Goal: Task Accomplishment & Management: Manage account settings

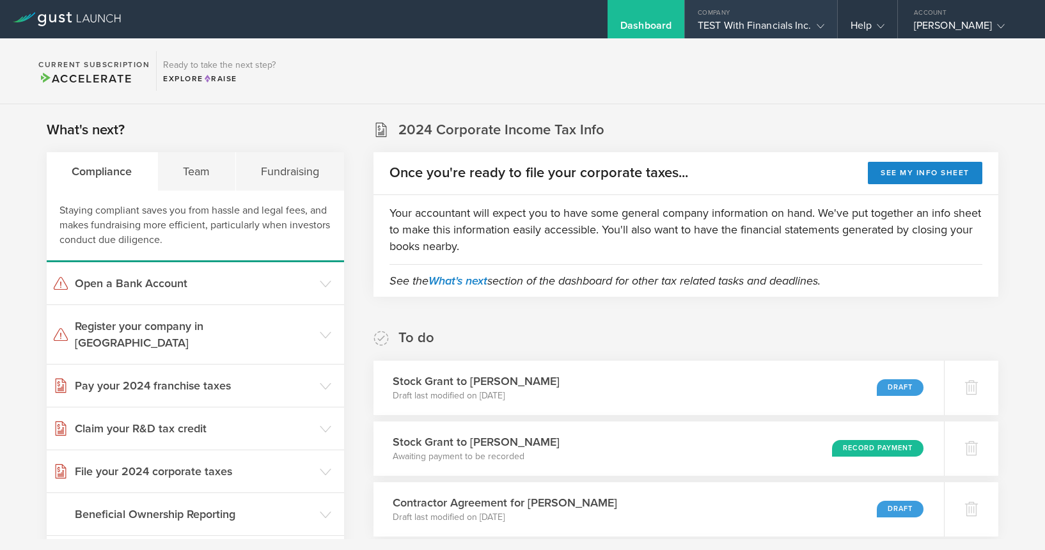
click at [747, 22] on div "TEST With Financials Inc." at bounding box center [761, 28] width 127 height 19
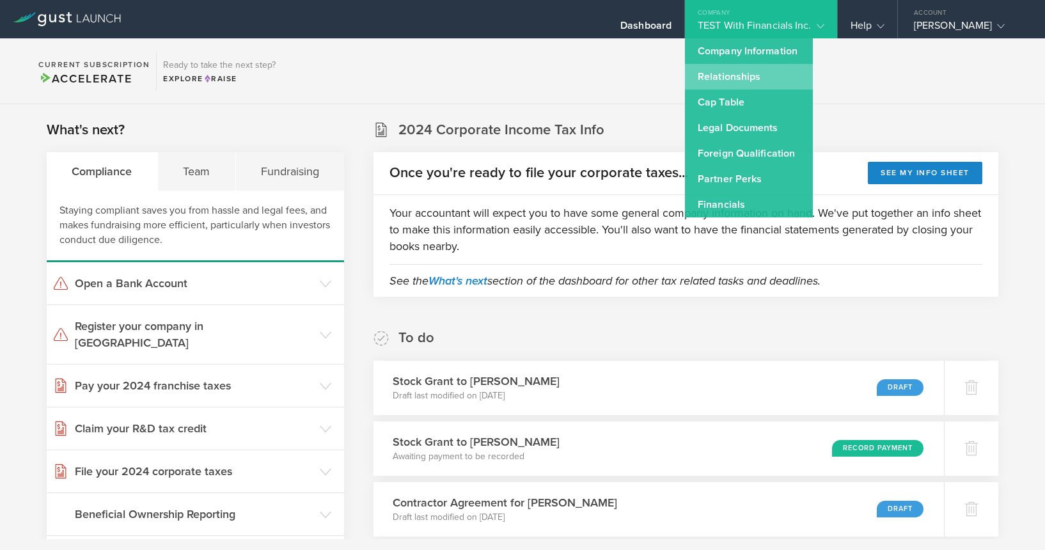
click at [745, 70] on link "Relationships" at bounding box center [749, 77] width 128 height 26
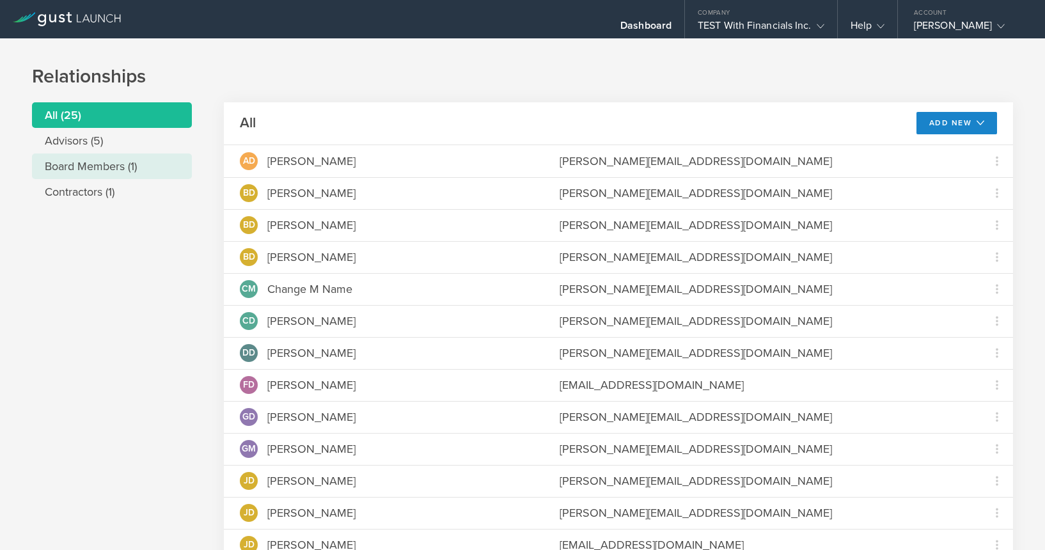
click at [147, 159] on li "Board Members (1)" at bounding box center [112, 166] width 160 height 26
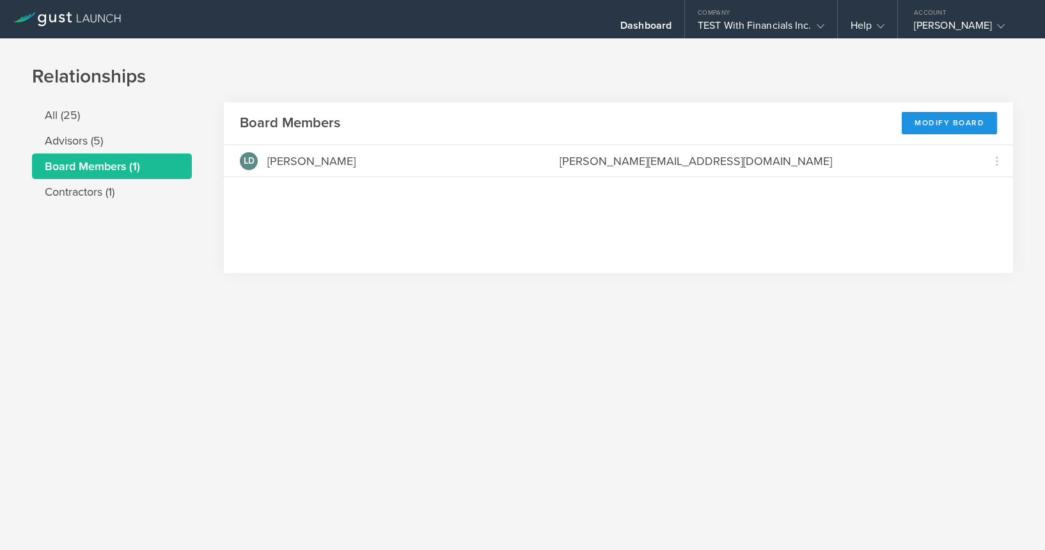
click at [963, 131] on div "Modify Board" at bounding box center [948, 123] width 95 height 22
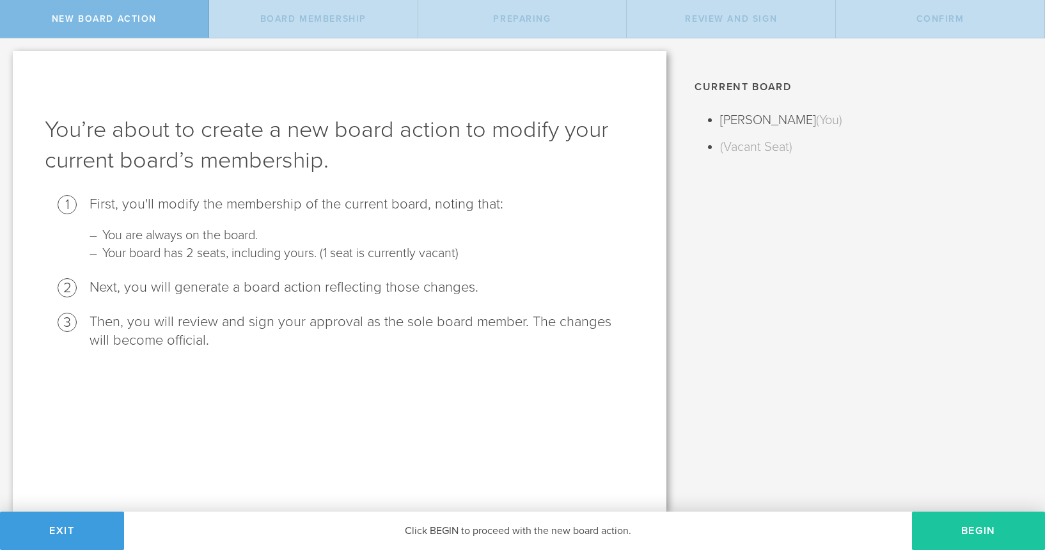
click at [951, 540] on button "Begin" at bounding box center [978, 530] width 133 height 38
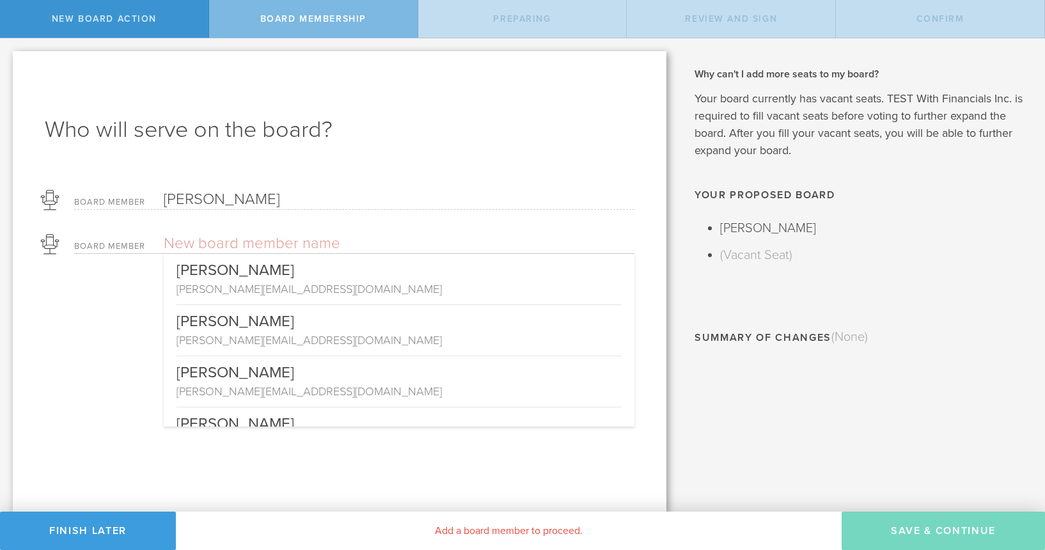
click at [245, 238] on input "text" at bounding box center [354, 243] width 381 height 19
type input "Be"
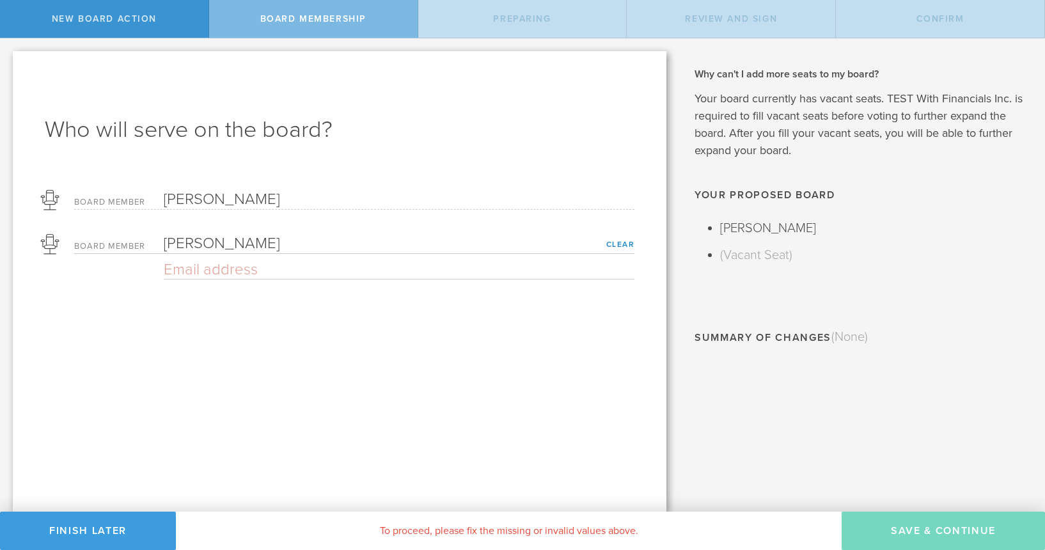
type input "[PERSON_NAME]"
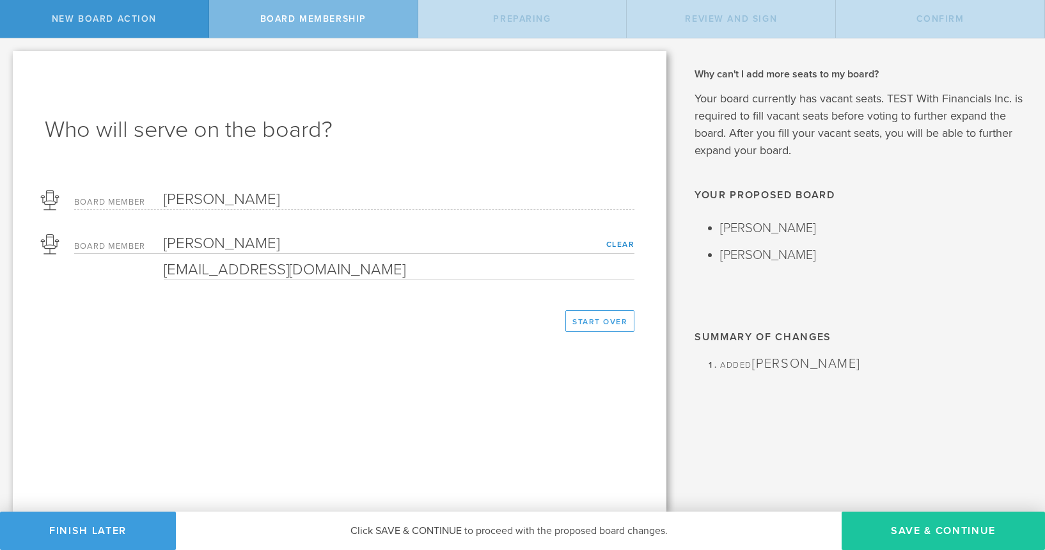
type input "[EMAIL_ADDRESS][DOMAIN_NAME]"
click at [933, 529] on button "Save & Continue" at bounding box center [942, 530] width 203 height 38
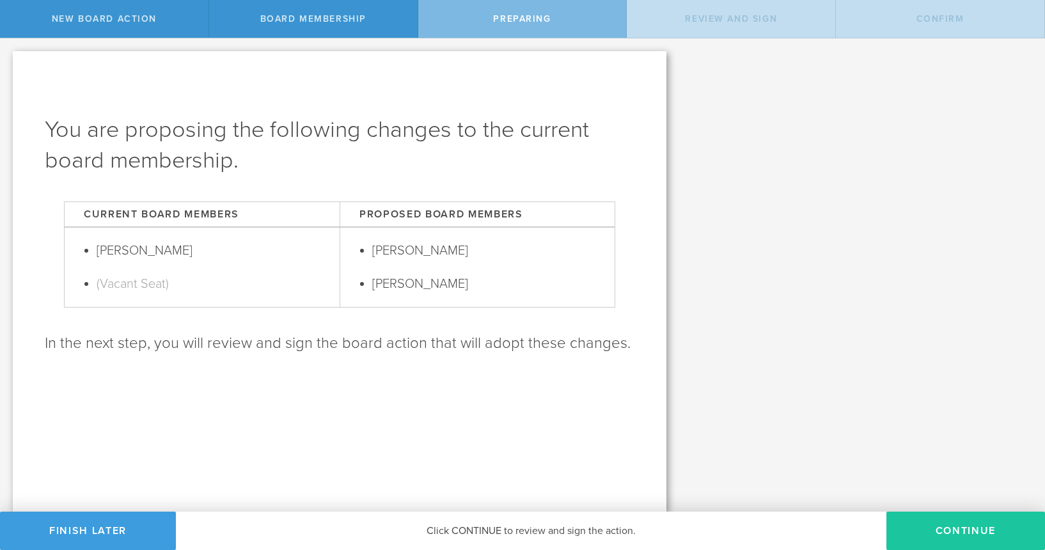
click at [945, 527] on button "Continue" at bounding box center [965, 530] width 159 height 38
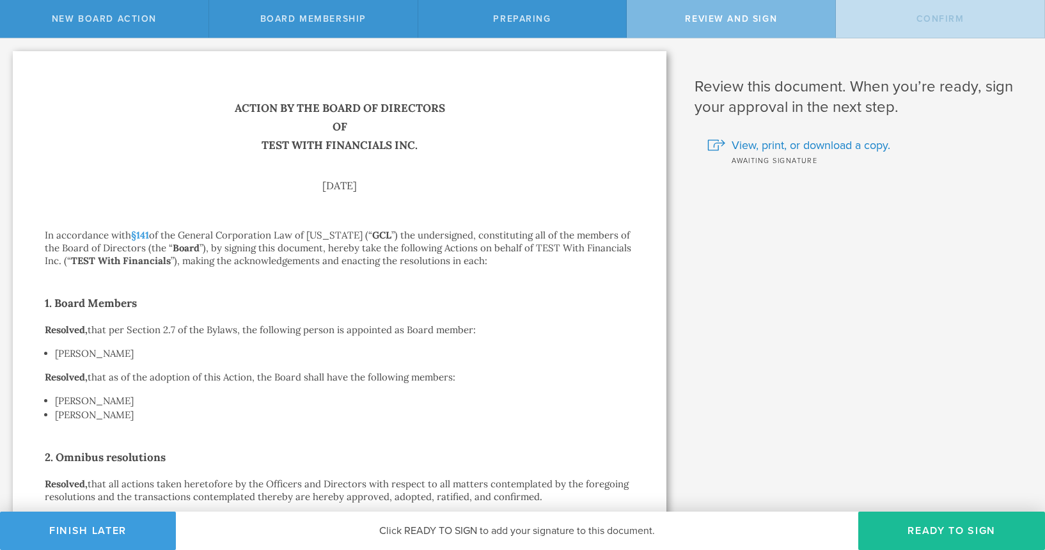
click at [945, 527] on button "Ready to Sign" at bounding box center [951, 530] width 187 height 38
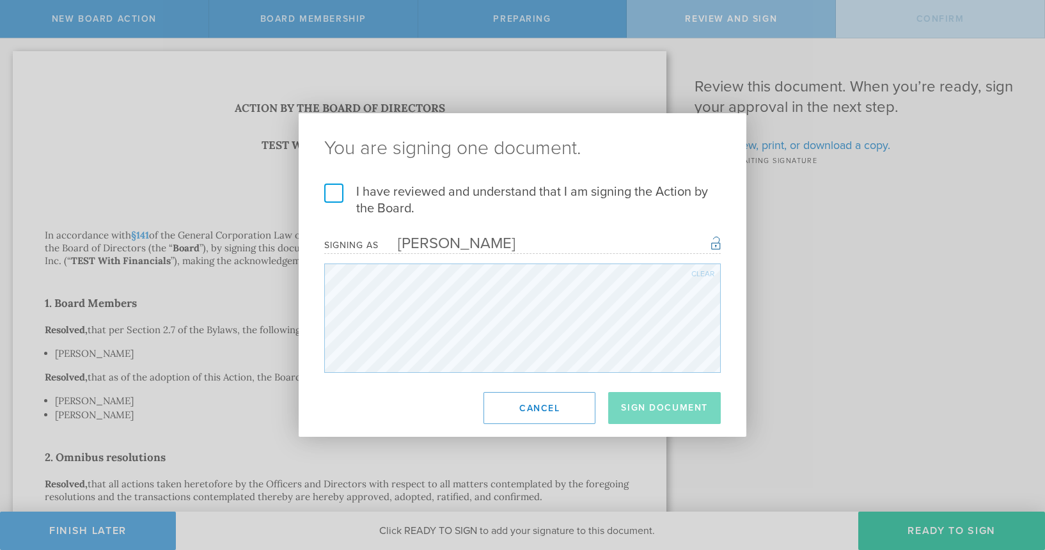
click at [367, 196] on label "I have reviewed and understand that I am signing the Action by the Board." at bounding box center [522, 199] width 396 height 33
click at [0, 0] on input "I have reviewed and understand that I am signing the Action by the Board." at bounding box center [0, 0] width 0 height 0
click at [686, 403] on button "Sign Document" at bounding box center [664, 408] width 113 height 32
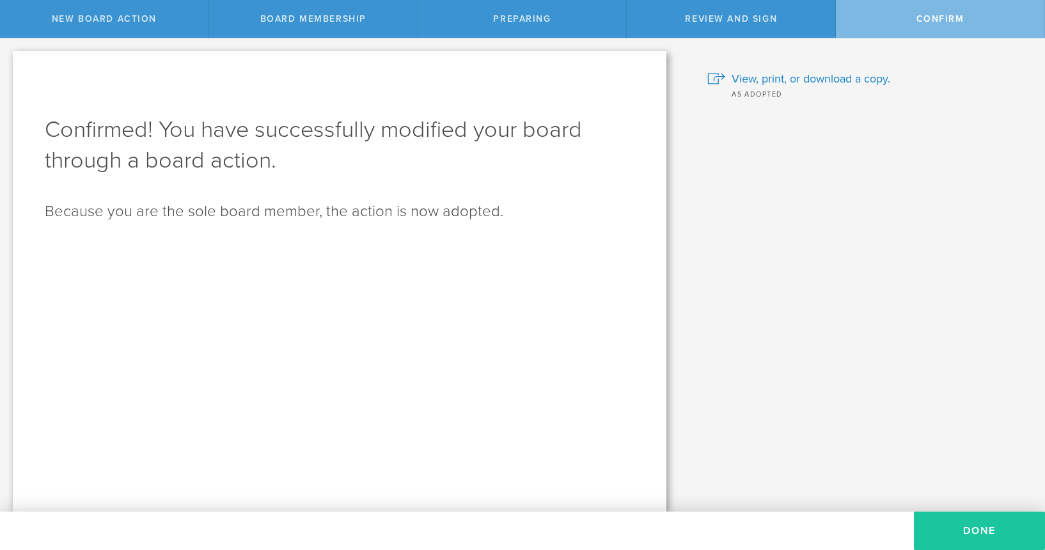
click at [970, 534] on button "Done" at bounding box center [979, 530] width 131 height 38
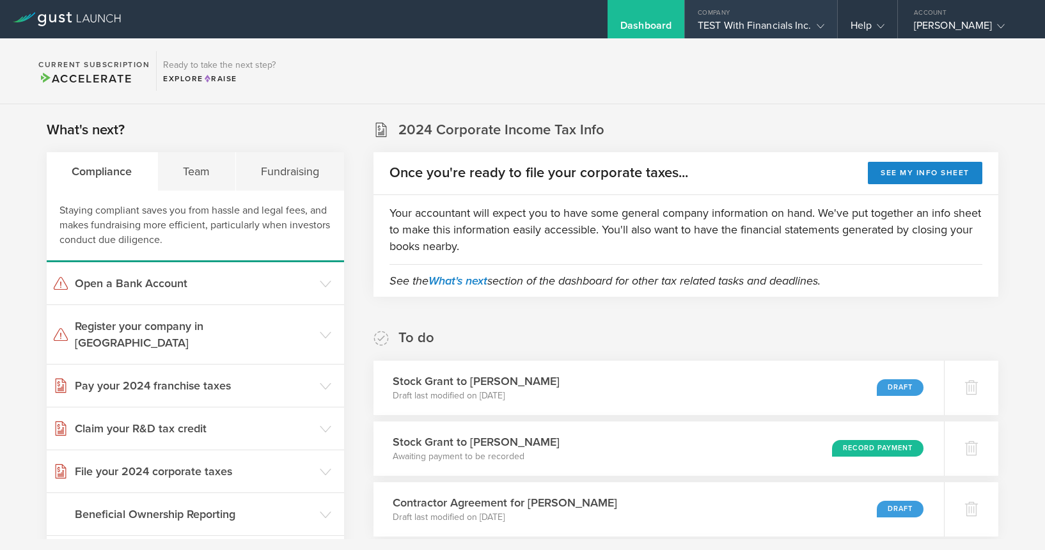
click at [751, 26] on div "TEST With Financials Inc." at bounding box center [761, 28] width 127 height 19
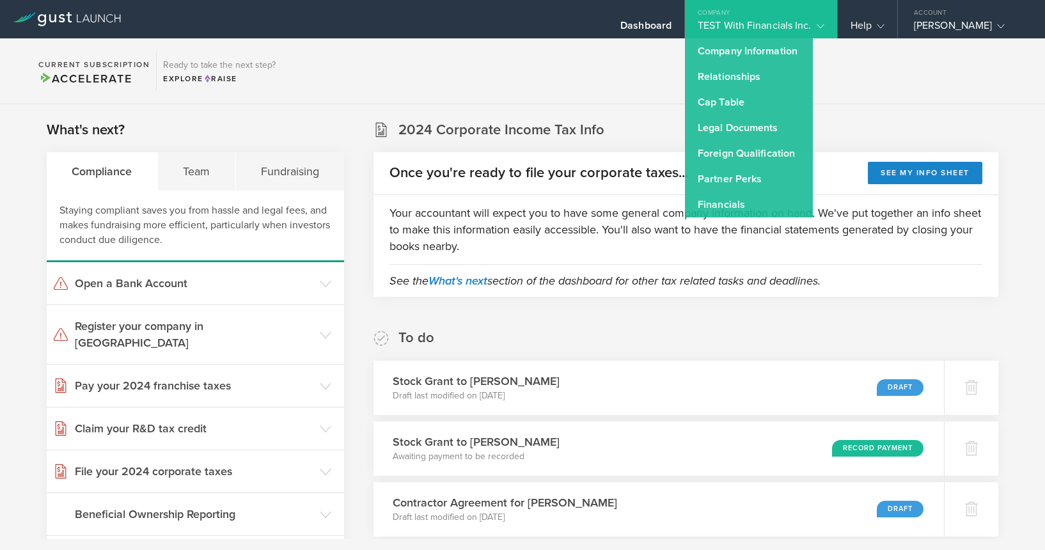
click at [620, 75] on section "Current Subscription Accelerate Ready to take the next step? Explore Raise" at bounding box center [522, 71] width 1045 height 66
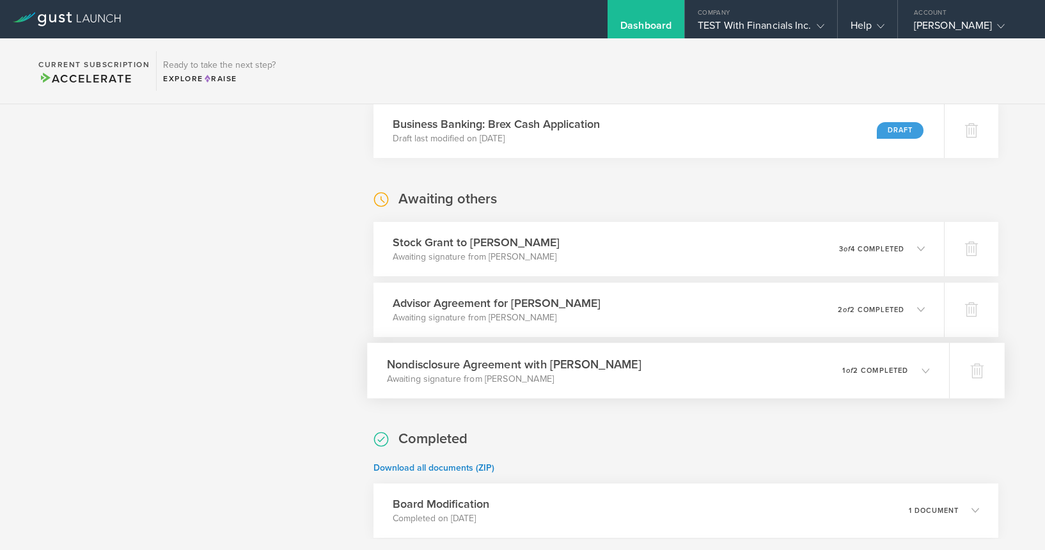
scroll to position [703, 0]
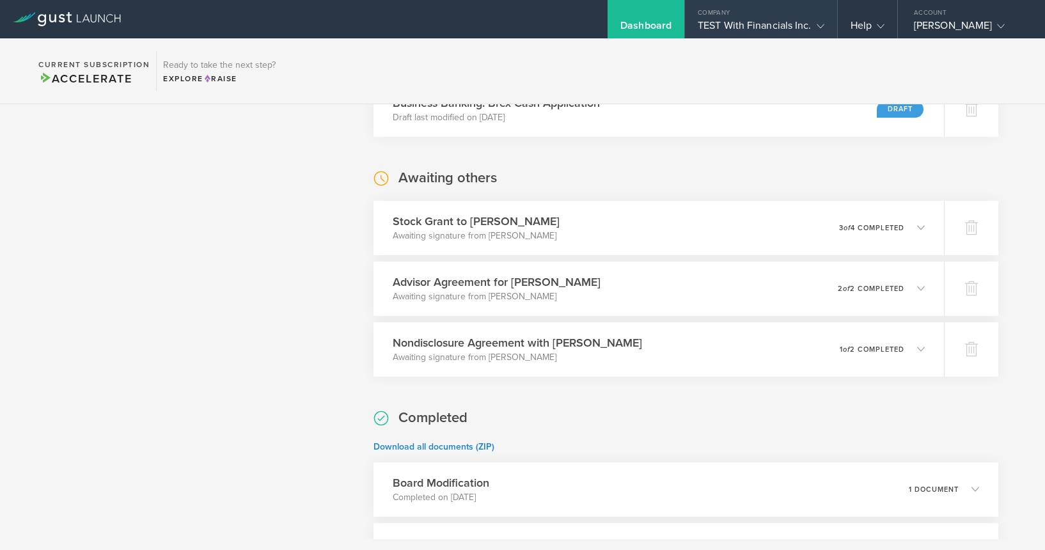
click at [714, 7] on div "Company" at bounding box center [761, 9] width 152 height 19
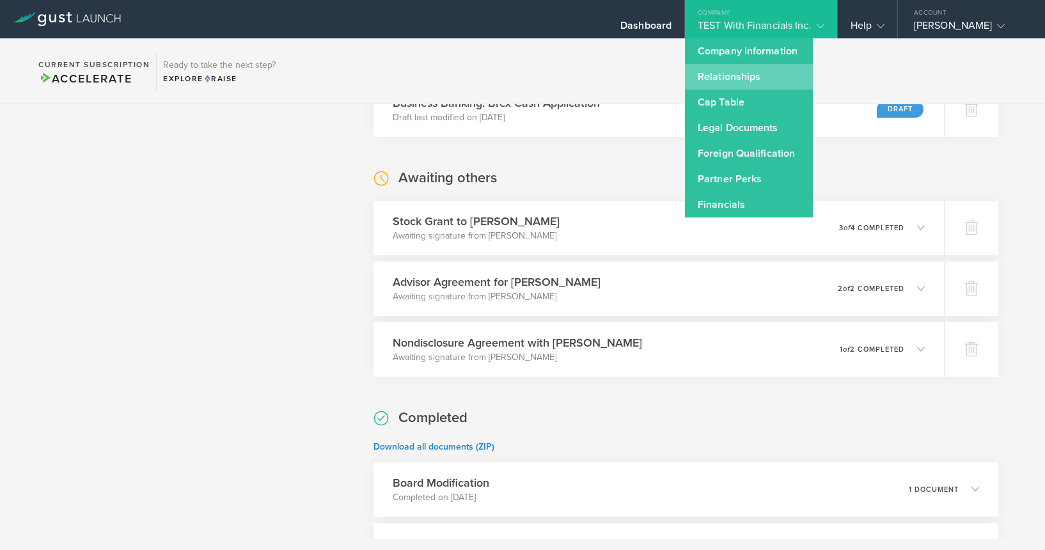
click at [756, 81] on link "Relationships" at bounding box center [749, 77] width 128 height 26
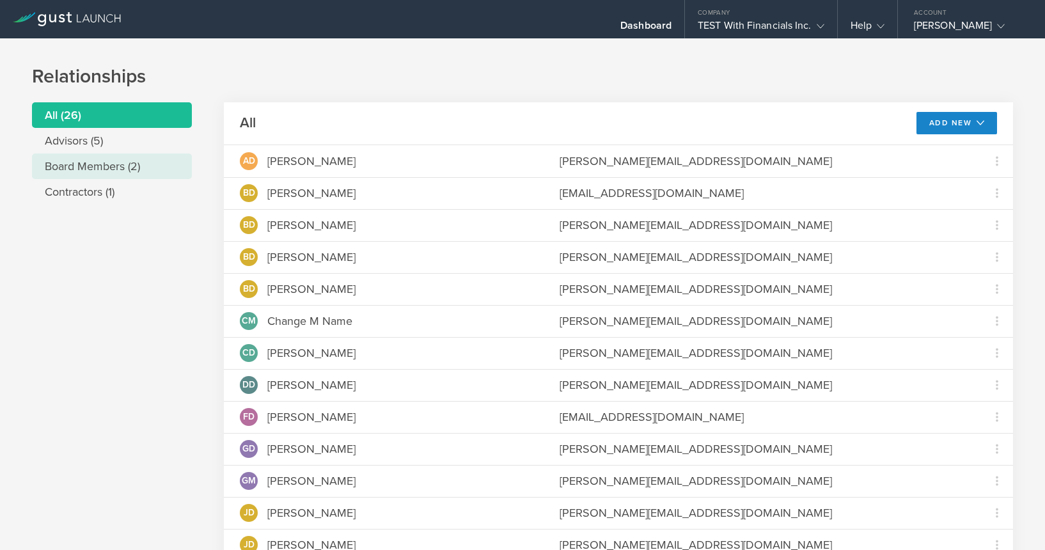
click at [123, 174] on li "Board Members (2)" at bounding box center [112, 166] width 160 height 26
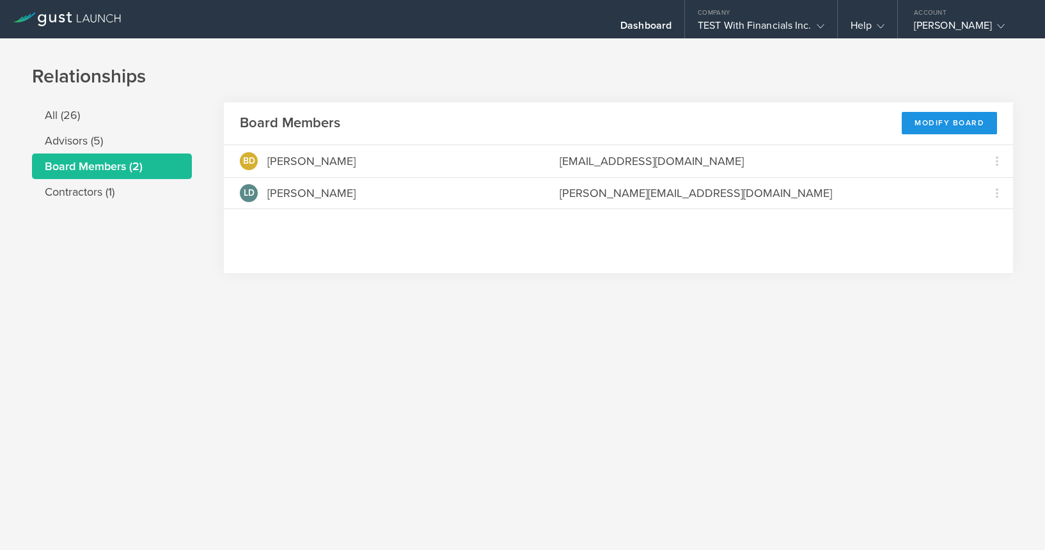
click at [920, 124] on div "Modify Board" at bounding box center [948, 123] width 95 height 22
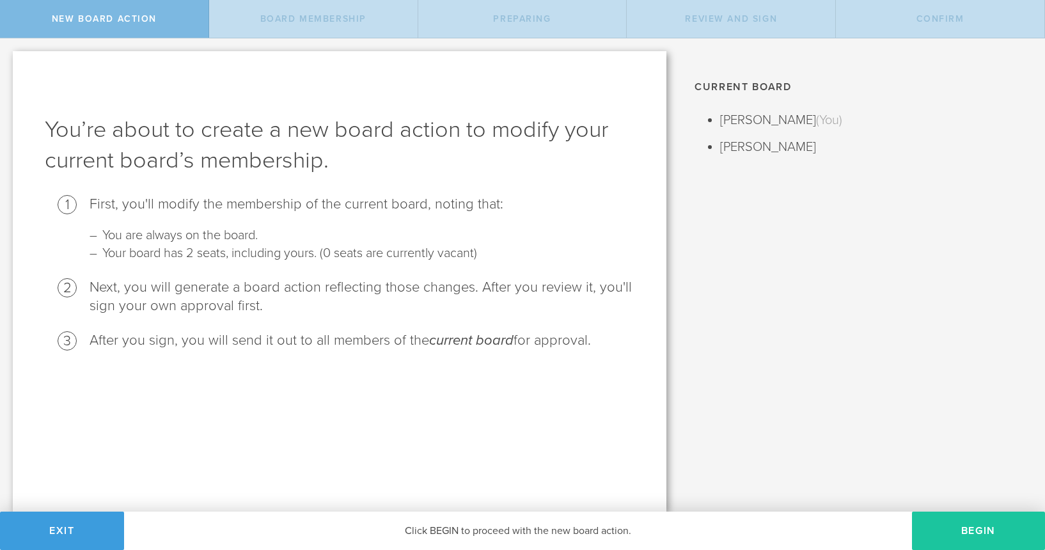
click at [989, 533] on button "Begin" at bounding box center [978, 530] width 133 height 38
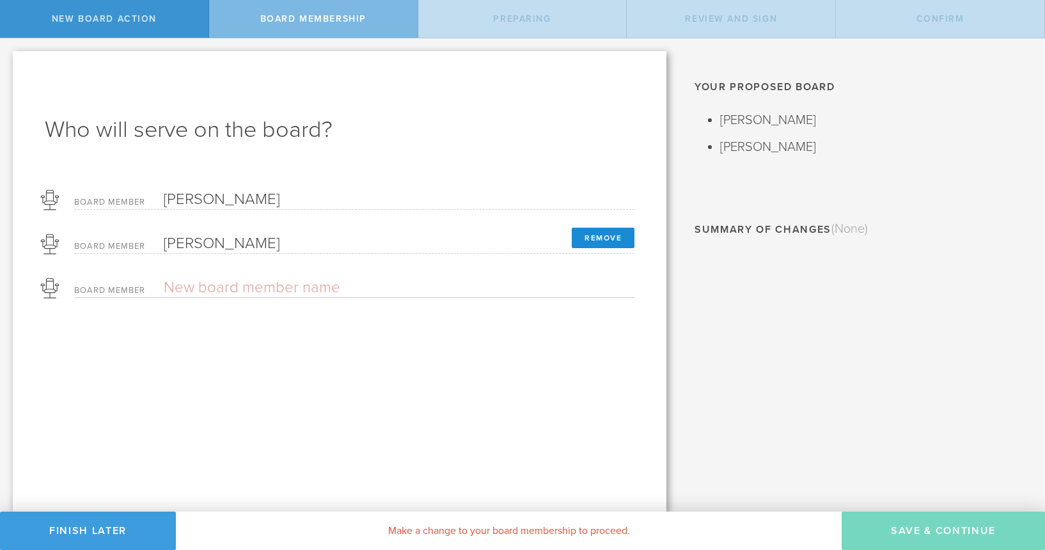
click at [617, 244] on button "Remove" at bounding box center [603, 238] width 63 height 20
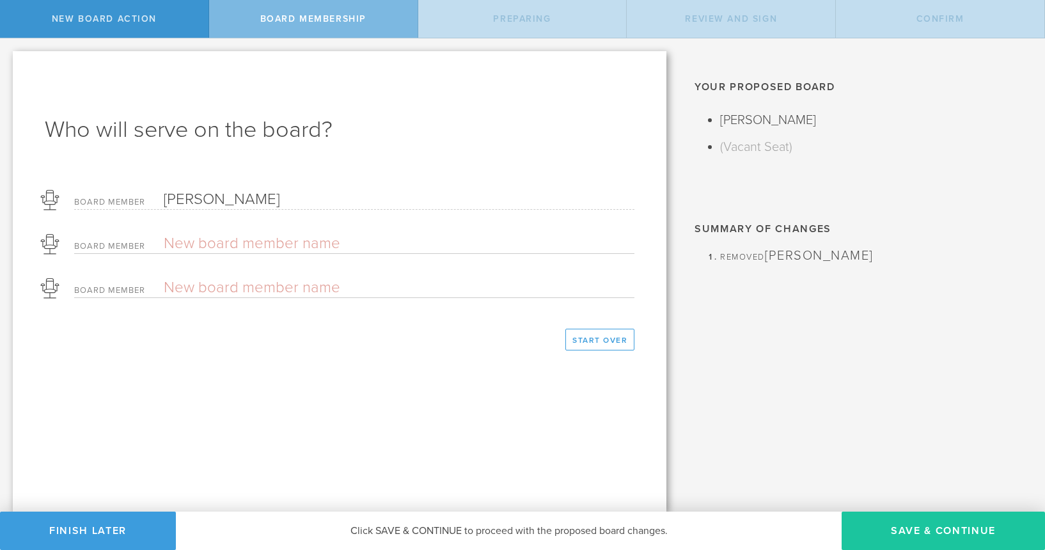
click at [918, 523] on button "Save & Continue" at bounding box center [942, 530] width 203 height 38
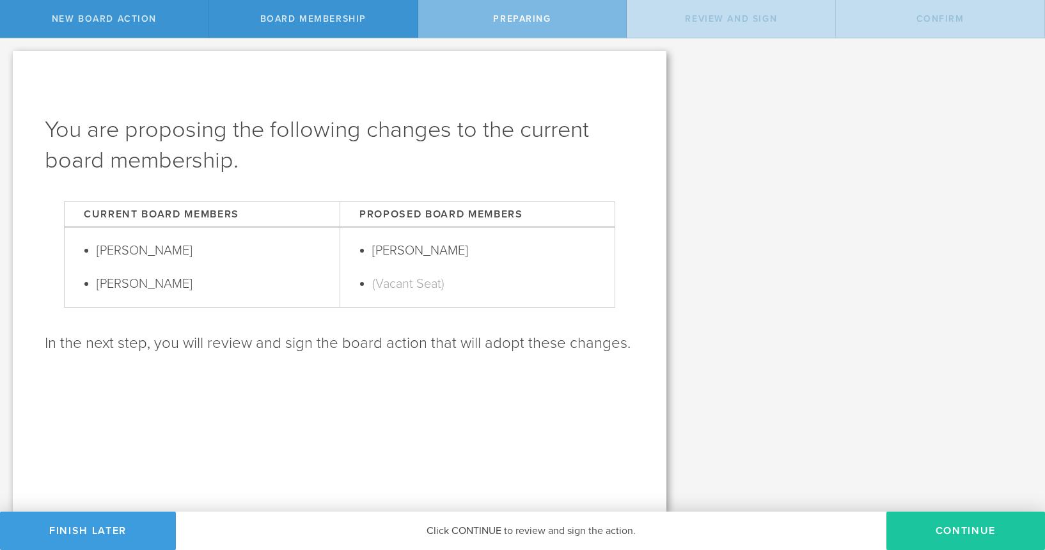
click at [938, 521] on button "Continue" at bounding box center [965, 530] width 159 height 38
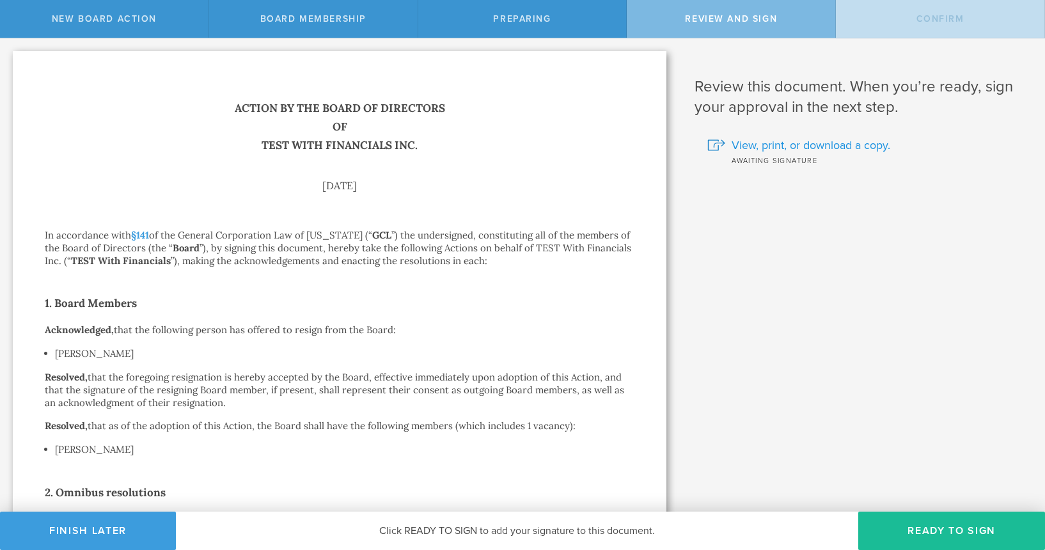
click at [826, 144] on span "View, print, or download a copy." at bounding box center [810, 145] width 159 height 17
click at [951, 533] on button "Ready to Sign" at bounding box center [951, 530] width 187 height 38
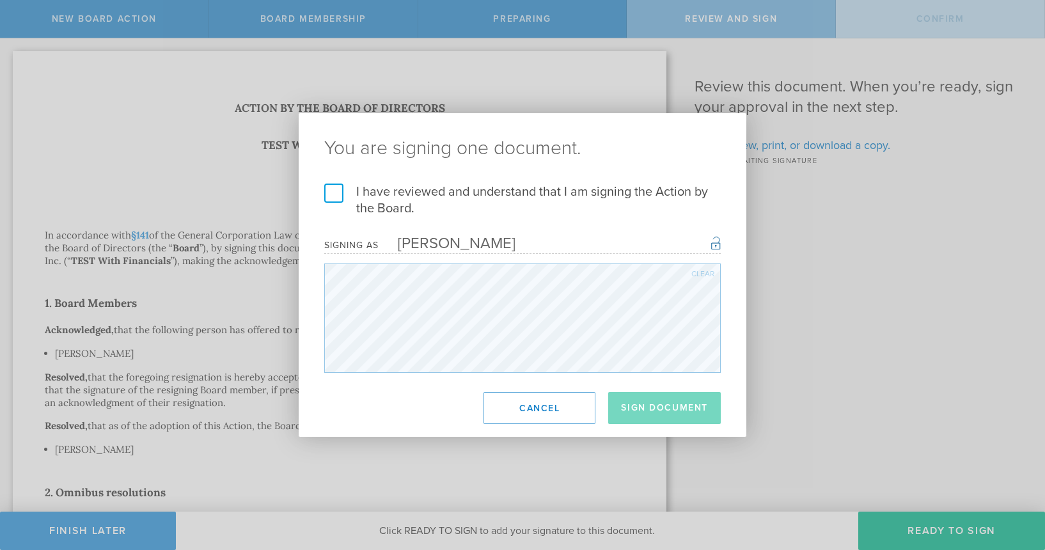
click at [438, 199] on label "I have reviewed and understand that I am signing the Action by the Board." at bounding box center [522, 199] width 396 height 33
click at [0, 0] on input "I have reviewed and understand that I am signing the Action by the Board." at bounding box center [0, 0] width 0 height 0
click at [669, 415] on button "Sign Document" at bounding box center [664, 408] width 113 height 32
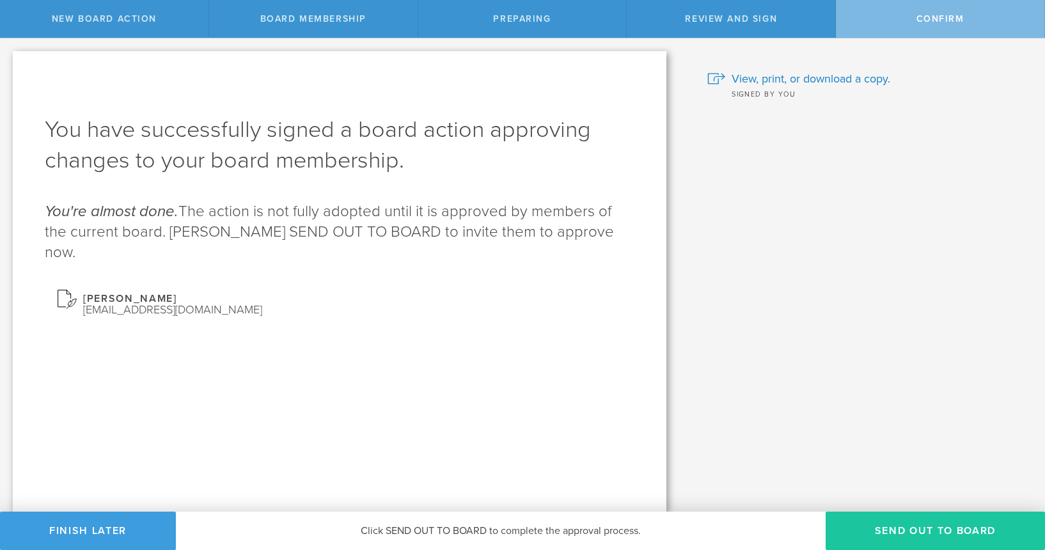
click at [914, 526] on button "Send out to board" at bounding box center [934, 530] width 219 height 38
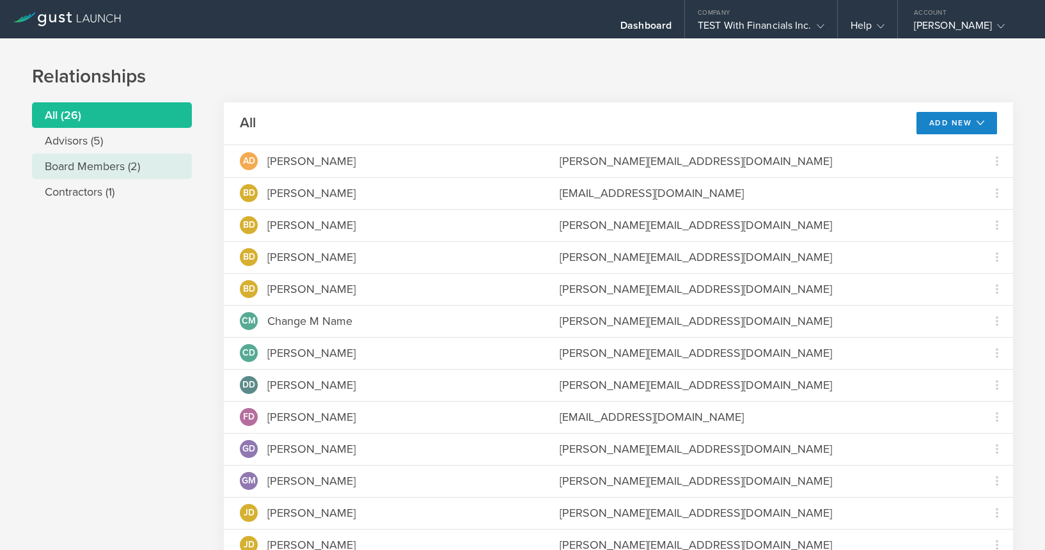
click at [102, 164] on li "Board Members (2)" at bounding box center [112, 166] width 160 height 26
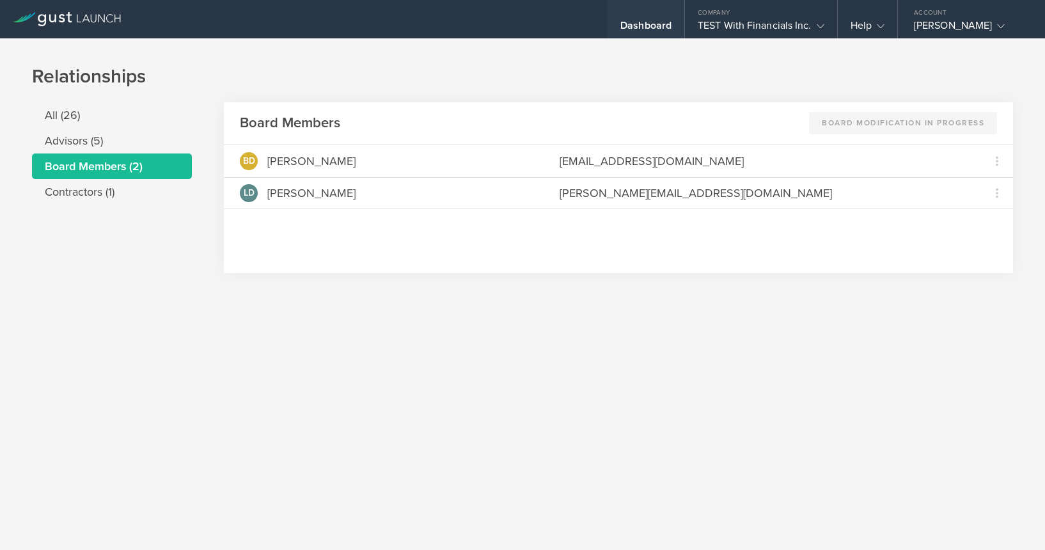
click at [648, 10] on div "Dashboard" at bounding box center [645, 19] width 77 height 38
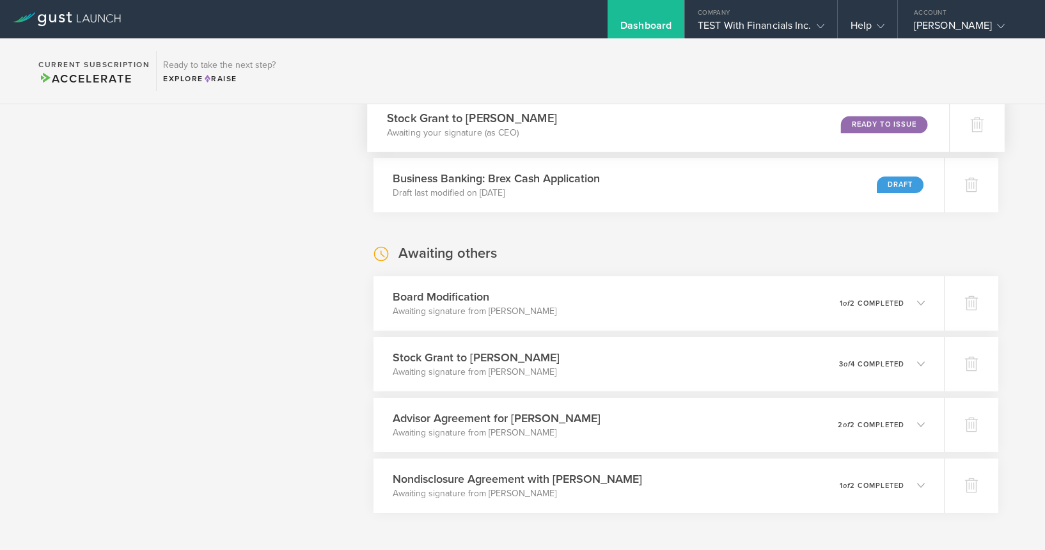
scroll to position [639, 0]
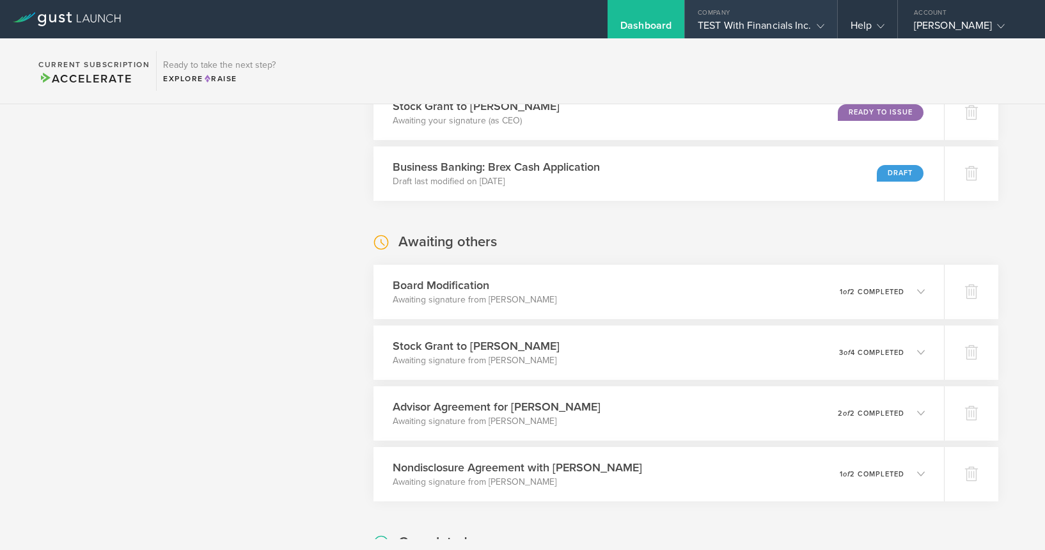
click at [719, 22] on div "TEST With Financials Inc." at bounding box center [761, 28] width 127 height 19
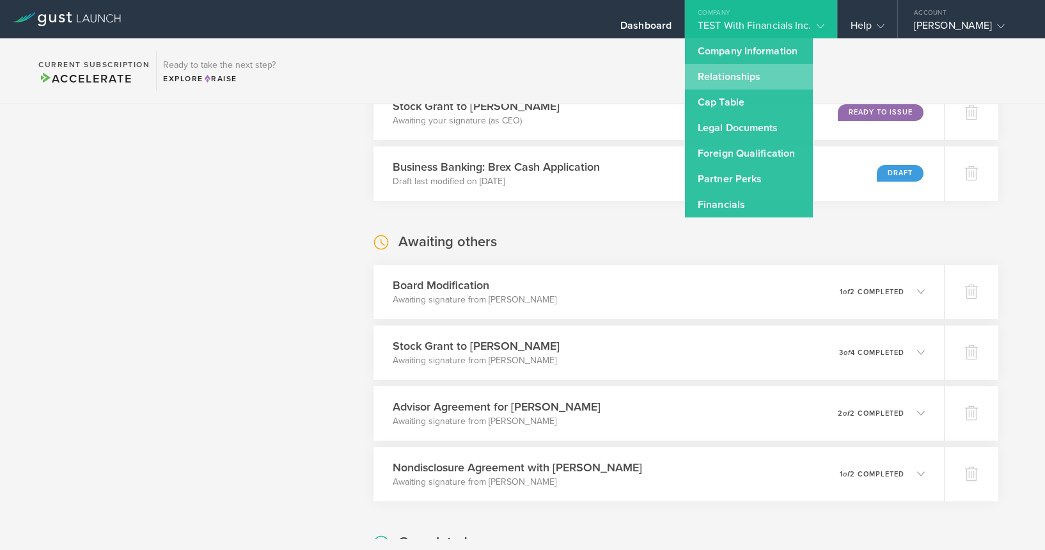
click at [737, 70] on link "Relationships" at bounding box center [749, 77] width 128 height 26
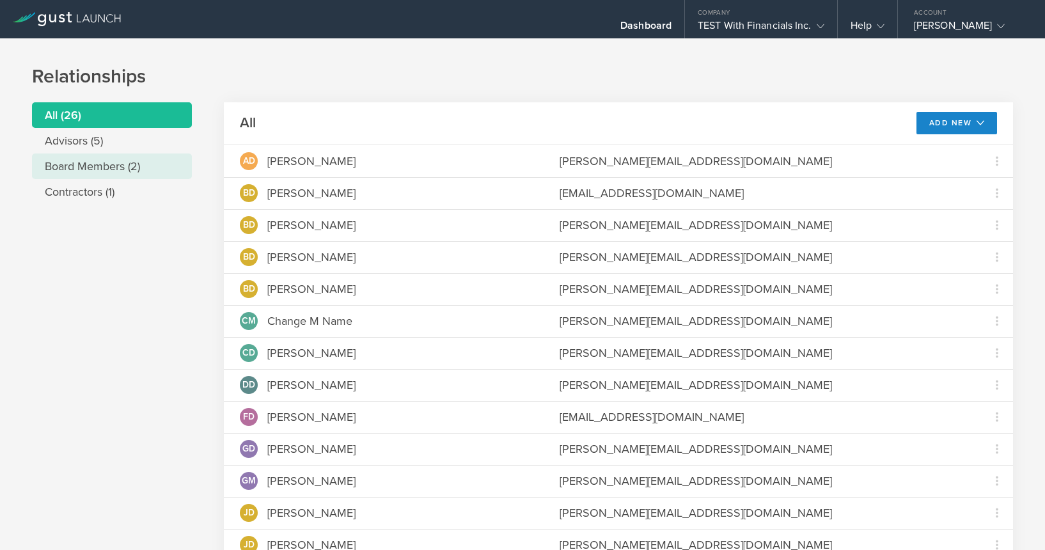
click at [112, 162] on li "Board Members (2)" at bounding box center [112, 166] width 160 height 26
